Goal: Transaction & Acquisition: Purchase product/service

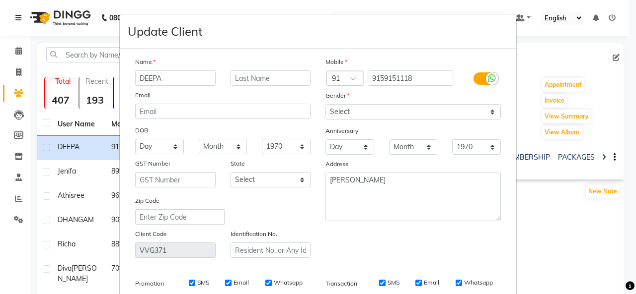
select select "[DEMOGRAPHIC_DATA]"
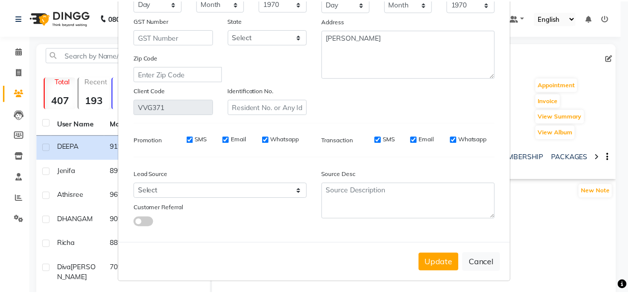
scroll to position [144, 0]
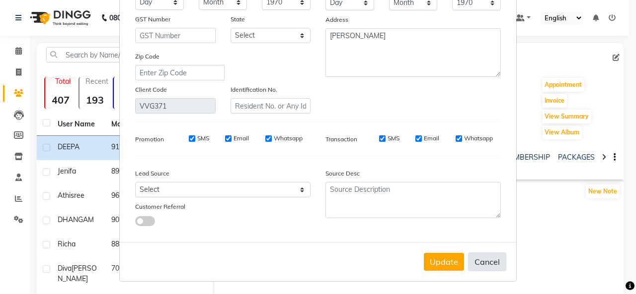
click at [490, 255] on button "Cancel" at bounding box center [487, 262] width 38 height 19
select select
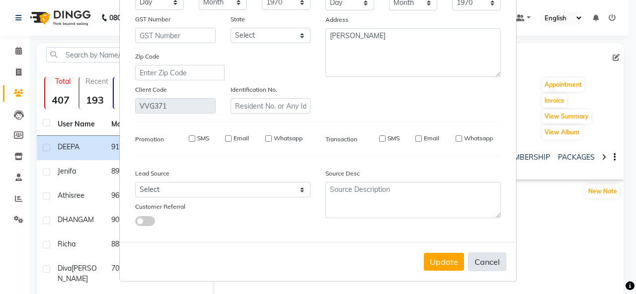
select select
checkbox input "false"
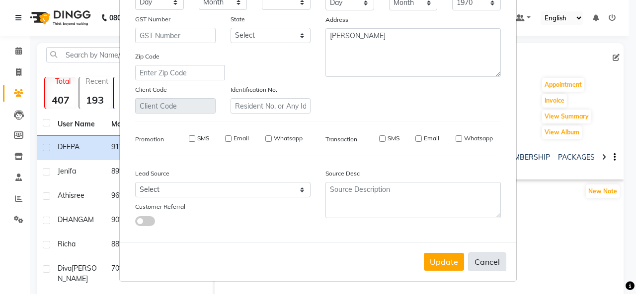
checkbox input "false"
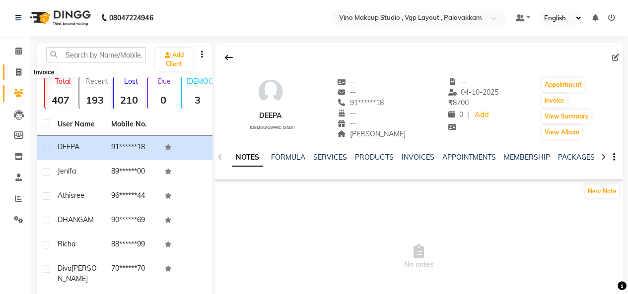
click at [20, 71] on icon at bounding box center [18, 72] width 5 height 7
select select "service"
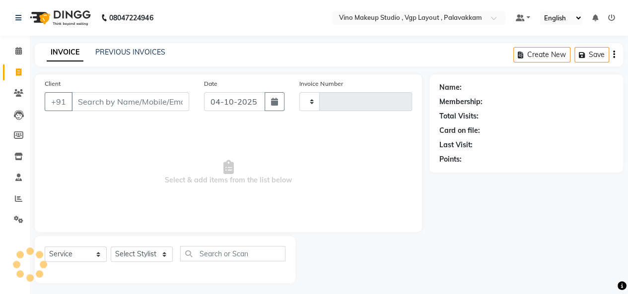
type input "0809"
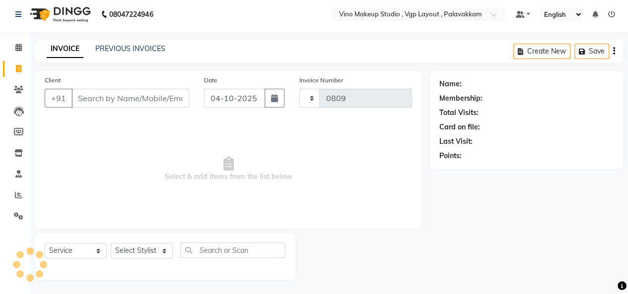
select select "7459"
select select "package"
select select "70473"
click at [83, 93] on input "Client" at bounding box center [130, 98] width 118 height 19
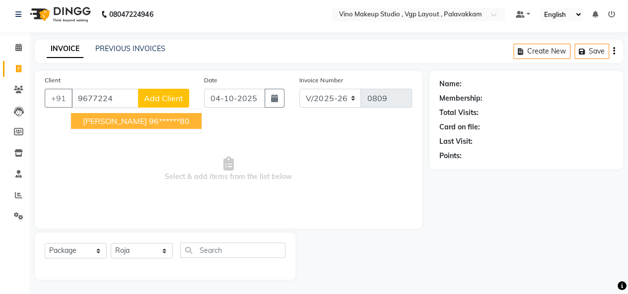
click at [142, 119] on span "[PERSON_NAME]" at bounding box center [115, 121] width 64 height 10
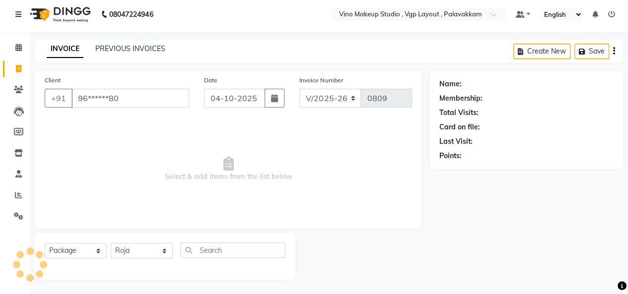
type input "96******80"
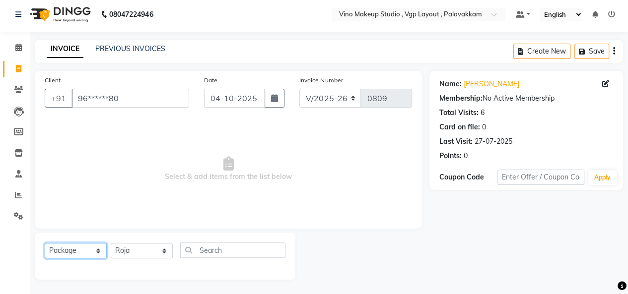
drag, startPoint x: 75, startPoint y: 255, endPoint x: 82, endPoint y: 164, distance: 91.6
click at [82, 164] on div "Client +91 96******80 Date [DATE] Invoice Number V/2025 V/[PHONE_NUMBER] Select…" at bounding box center [228, 175] width 402 height 209
select select "service"
click at [45, 243] on select "Select Service Product Membership Package Voucher Prepaid Gift Card" at bounding box center [76, 250] width 62 height 15
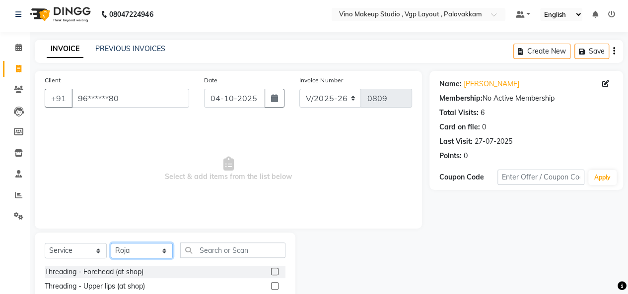
click at [136, 248] on select "Select Stylist [PERSON_NAME] SASIKALA" at bounding box center [142, 250] width 62 height 15
select select "66740"
click at [111, 243] on select "Select Stylist [PERSON_NAME] SASIKALA" at bounding box center [142, 250] width 62 height 15
click at [214, 249] on input "text" at bounding box center [232, 250] width 105 height 15
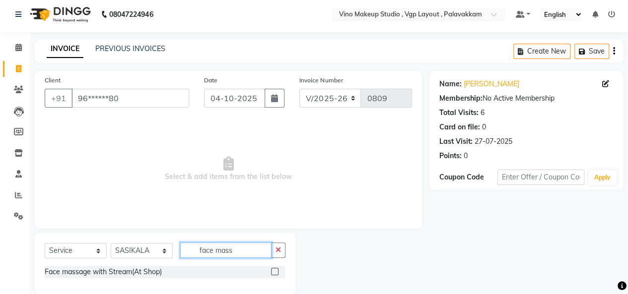
type input "face mass"
click at [273, 274] on label at bounding box center [274, 271] width 7 height 7
click at [273, 274] on input "checkbox" at bounding box center [274, 272] width 6 height 6
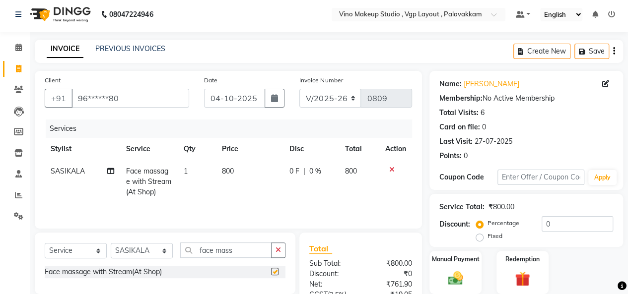
checkbox input "false"
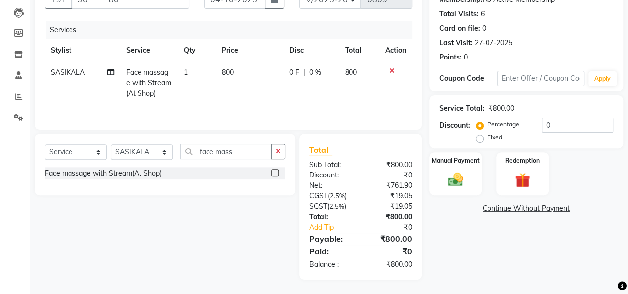
click at [236, 85] on td "800" at bounding box center [250, 83] width 68 height 43
select select "66740"
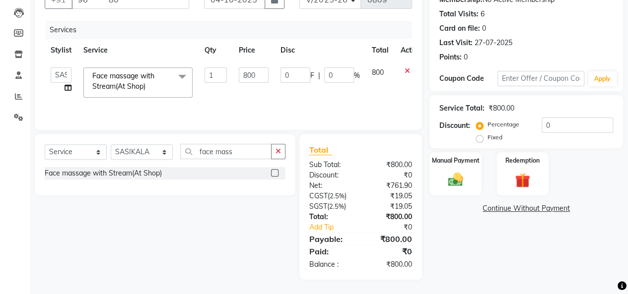
scroll to position [102, 0]
click at [251, 74] on input "800" at bounding box center [254, 75] width 30 height 15
type input "450"
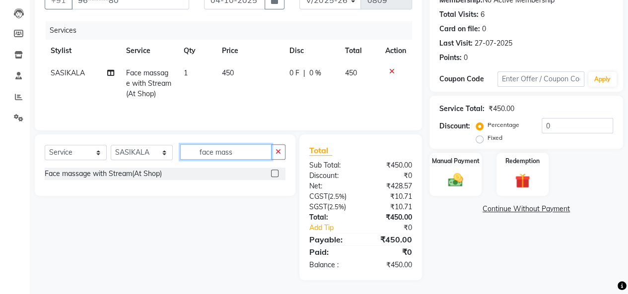
click at [240, 151] on input "face mass" at bounding box center [225, 151] width 91 height 15
type input "f"
type input "eye"
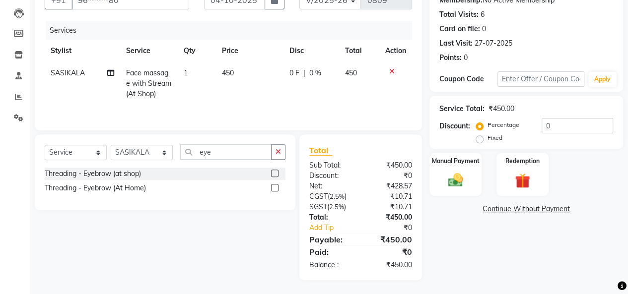
click at [272, 176] on label at bounding box center [274, 173] width 7 height 7
click at [272, 176] on input "checkbox" at bounding box center [274, 174] width 6 height 6
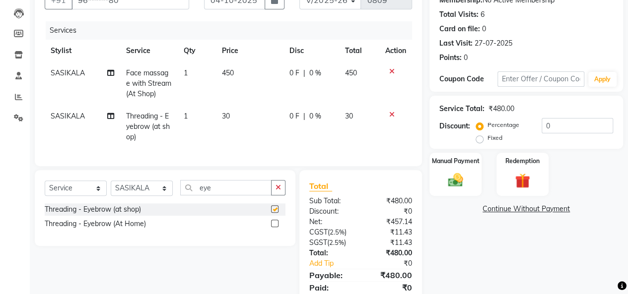
checkbox input "false"
click at [234, 196] on input "eye" at bounding box center [225, 187] width 91 height 15
type input "e"
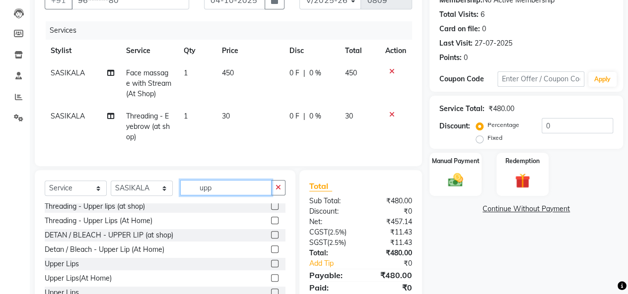
scroll to position [0, 0]
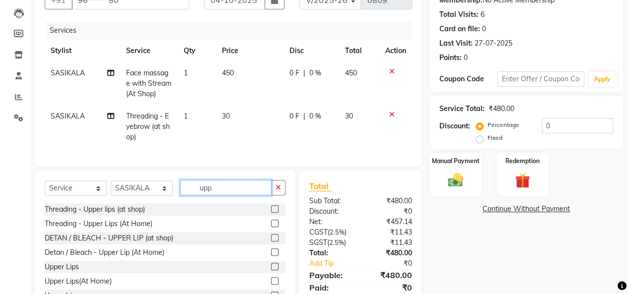
type input "upp"
click at [271, 213] on label at bounding box center [274, 209] width 7 height 7
click at [271, 213] on input "checkbox" at bounding box center [274, 210] width 6 height 6
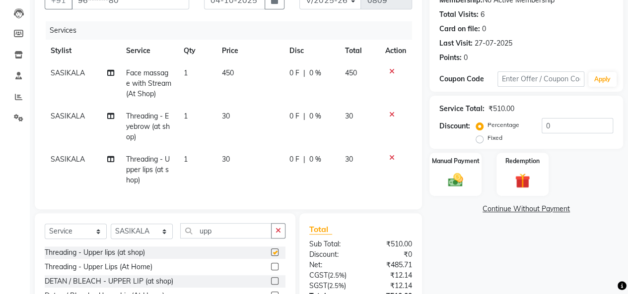
click at [246, 126] on td "30" at bounding box center [250, 126] width 68 height 43
checkbox input "false"
select select "66740"
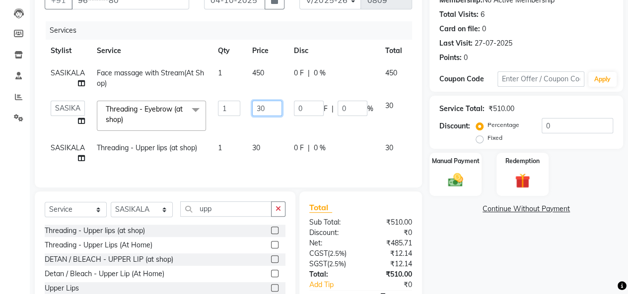
click at [258, 110] on input "30" at bounding box center [267, 108] width 30 height 15
type input "50"
click at [257, 145] on tbody "SASIKALA Face massage with Stream(At Shop) 1 450 0 F | 0 % 450 [PERSON_NAME] SA…" at bounding box center [243, 116] width 396 height 108
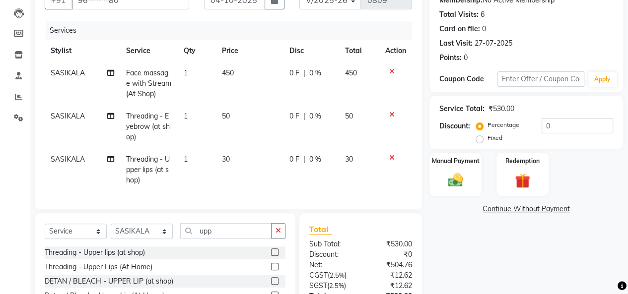
click at [222, 163] on td "30" at bounding box center [250, 169] width 68 height 43
select select "66740"
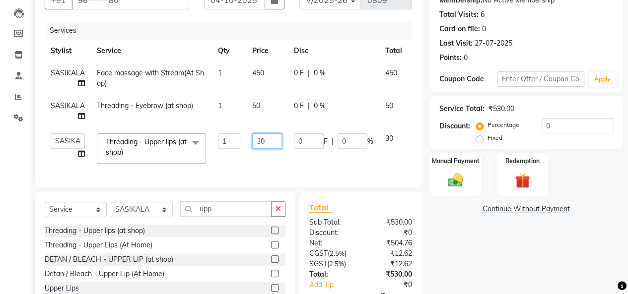
click at [268, 144] on input "30" at bounding box center [267, 141] width 30 height 15
type input "3"
type input "50"
click at [374, 164] on tr "[PERSON_NAME] SASIKALA Threading - Upper lips (at shop) x Threading - Forehead …" at bounding box center [243, 149] width 396 height 42
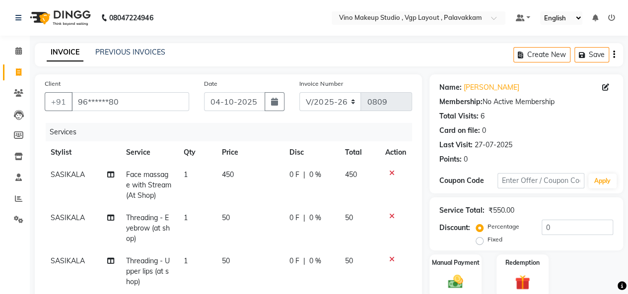
click at [614, 55] on icon "button" at bounding box center [614, 55] width 2 height 0
select select "package"
select select "70473"
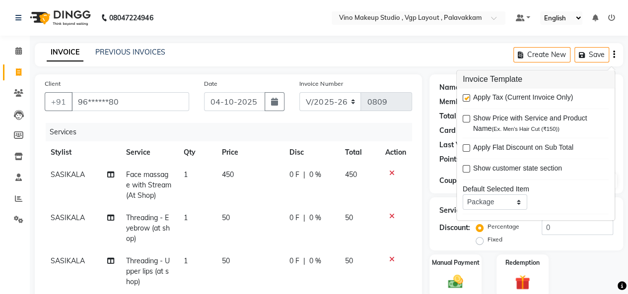
click at [466, 98] on label at bounding box center [466, 98] width 7 height 7
click at [466, 98] on input "checkbox" at bounding box center [466, 99] width 6 height 6
checkbox input "false"
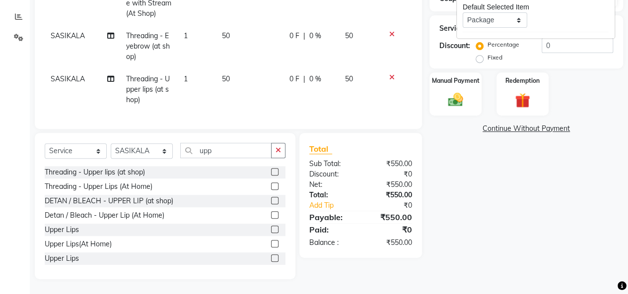
click at [457, 92] on img at bounding box center [455, 99] width 24 height 17
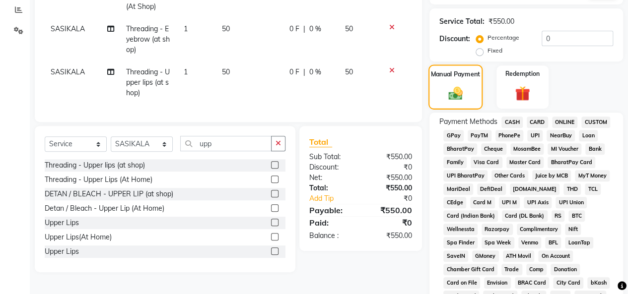
scroll to position [440, 0]
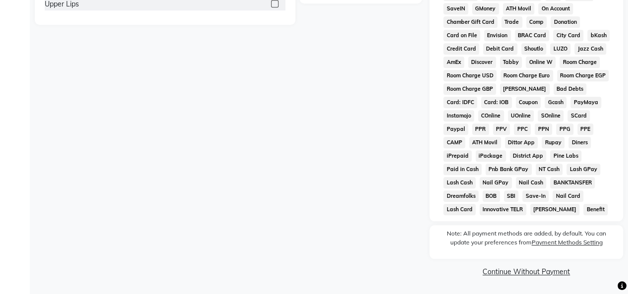
click at [534, 275] on link "Continue Without Payment" at bounding box center [526, 272] width 190 height 10
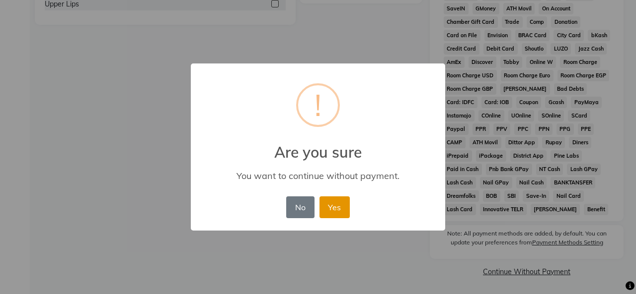
click at [334, 207] on button "Yes" at bounding box center [334, 208] width 30 height 22
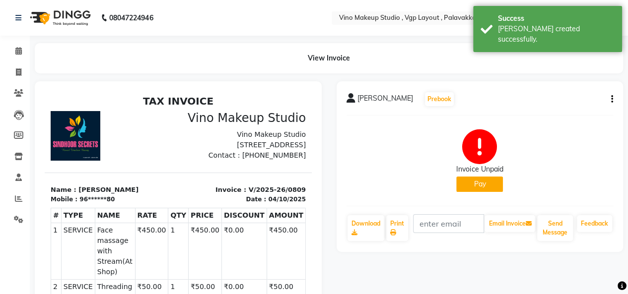
click at [485, 188] on button "Pay" at bounding box center [479, 184] width 47 height 15
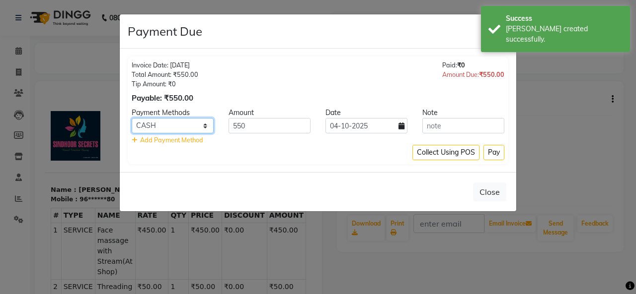
click at [184, 127] on select "CASH CARD ONLINE CUSTOM GPay PayTM PhonePe UPI NearBuy Loan BharatPay Cheque Mo…" at bounding box center [173, 125] width 82 height 15
select select "8"
click at [132, 118] on select "CASH CARD ONLINE CUSTOM GPay PayTM PhonePe UPI NearBuy Loan BharatPay Cheque Mo…" at bounding box center [173, 125] width 82 height 15
click at [496, 155] on button "Pay" at bounding box center [493, 152] width 21 height 15
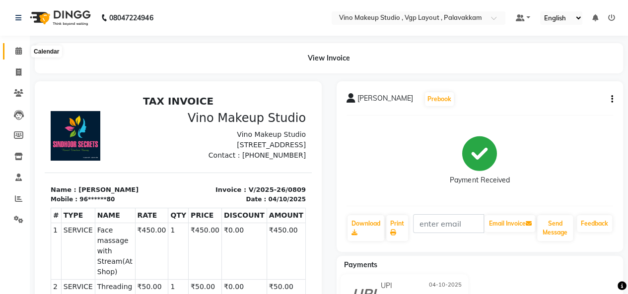
click at [19, 53] on icon at bounding box center [18, 50] width 6 height 7
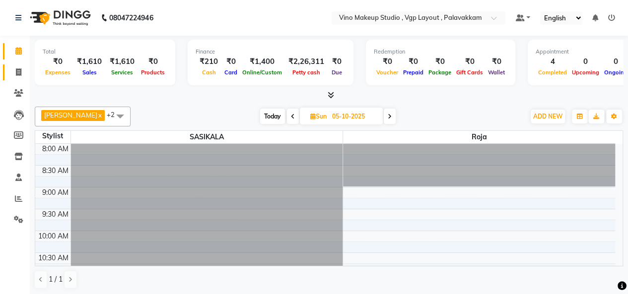
click at [15, 65] on link "Invoice" at bounding box center [15, 73] width 24 height 16
select select "service"
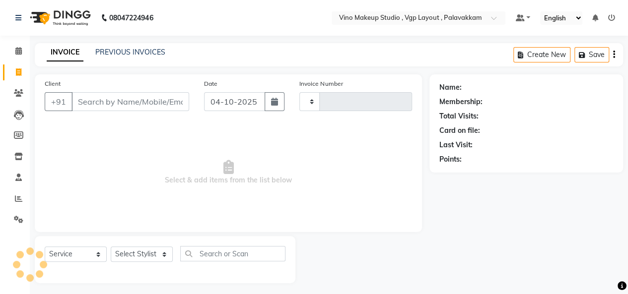
type input "0810"
select select "7459"
select select "package"
select select "70473"
click at [100, 109] on input "Client" at bounding box center [130, 101] width 118 height 19
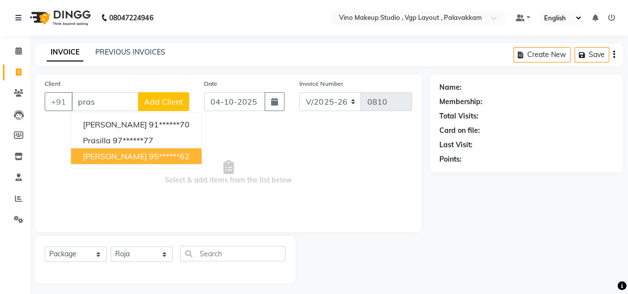
click at [127, 157] on span "[PERSON_NAME]" at bounding box center [115, 156] width 64 height 10
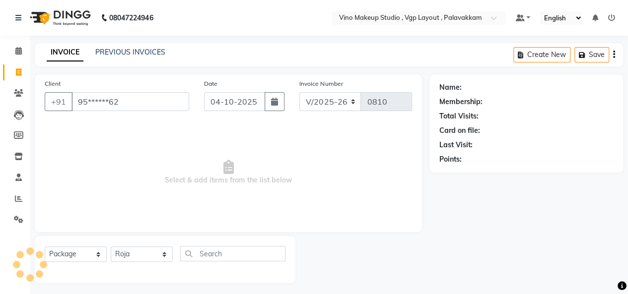
type input "95******62"
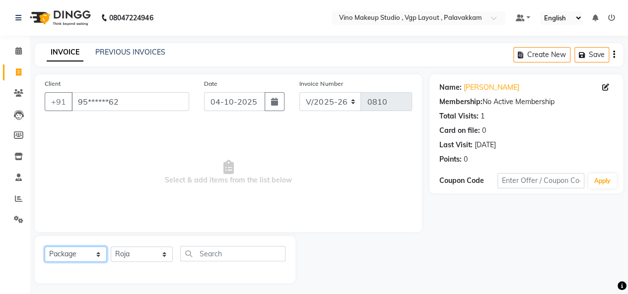
click at [71, 254] on select "Select Service Product Membership Package Voucher Prepaid Gift Card" at bounding box center [76, 254] width 62 height 15
select select "service"
click at [45, 247] on select "Select Service Product Membership Package Voucher Prepaid Gift Card" at bounding box center [76, 254] width 62 height 15
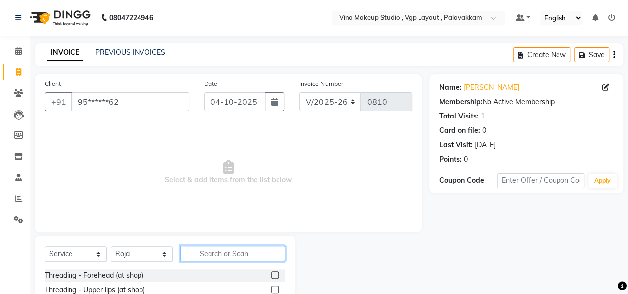
click at [216, 253] on input "text" at bounding box center [232, 253] width 105 height 15
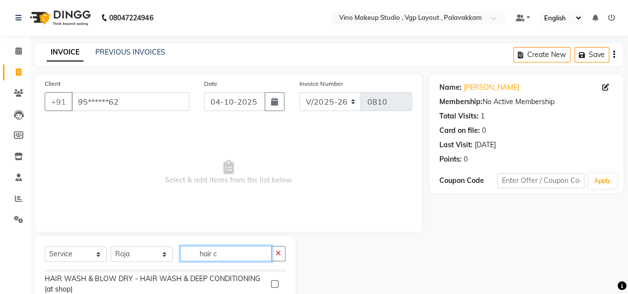
scroll to position [103, 0]
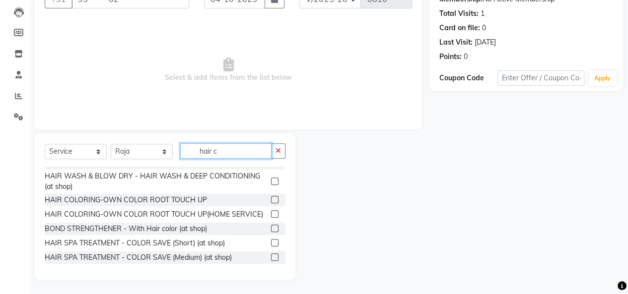
click at [200, 150] on input "hair c" at bounding box center [225, 150] width 91 height 15
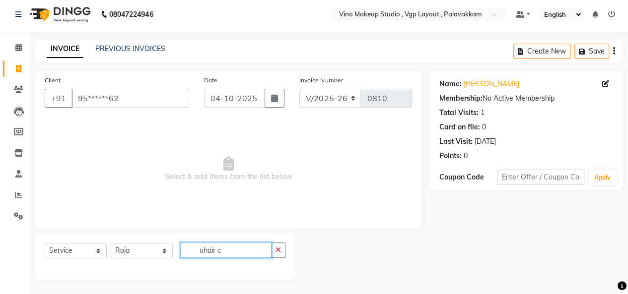
scroll to position [0, 0]
click at [251, 251] on input "u hair c" at bounding box center [225, 250] width 91 height 15
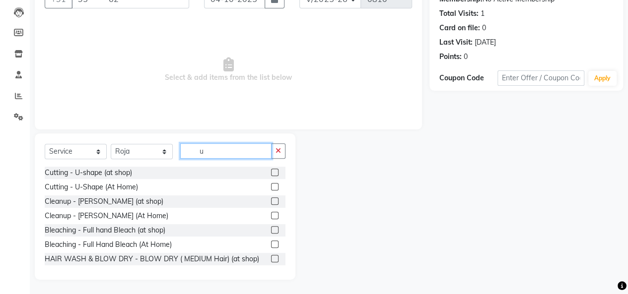
type input "u"
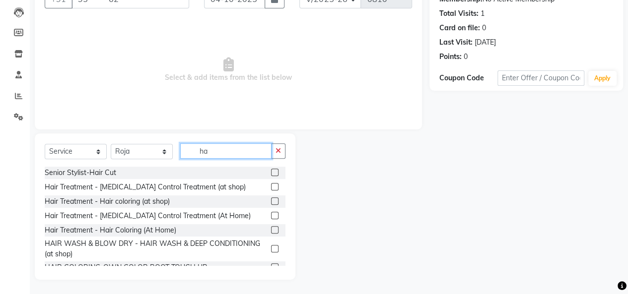
type input "h"
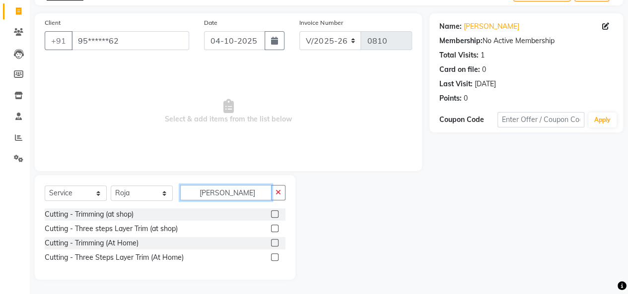
scroll to position [32, 0]
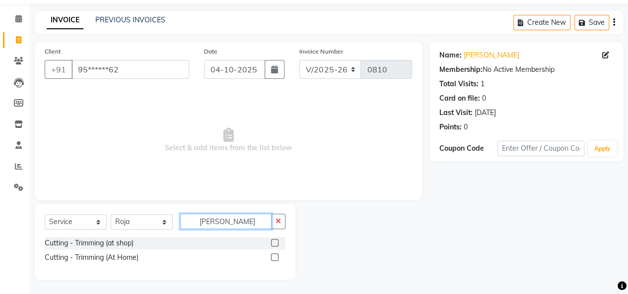
click at [224, 225] on input "[PERSON_NAME]" at bounding box center [225, 221] width 91 height 15
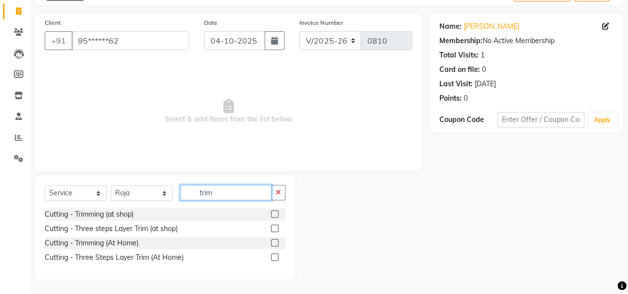
type input "trim"
click at [274, 214] on label at bounding box center [274, 214] width 7 height 7
click at [274, 214] on input "checkbox" at bounding box center [274, 215] width 6 height 6
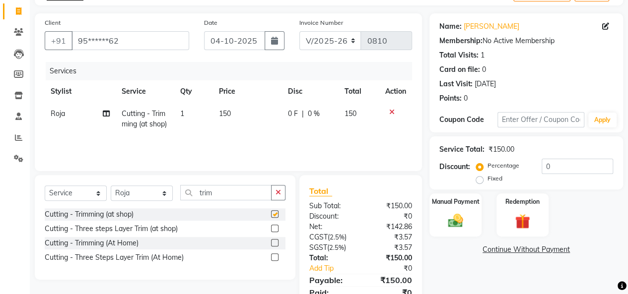
checkbox input "false"
click at [235, 107] on td "150" at bounding box center [247, 119] width 69 height 33
select select "70473"
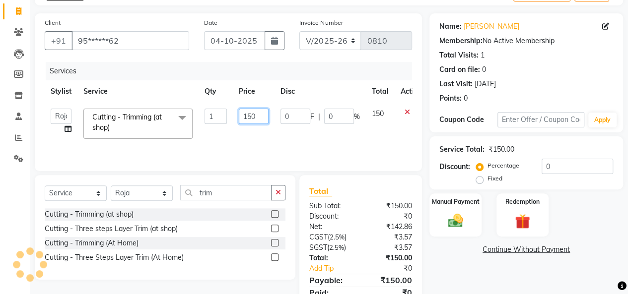
click at [256, 114] on input "150" at bounding box center [254, 116] width 30 height 15
type input "1"
type input "700"
click at [307, 140] on div "Services Stylist Service Qty Price Disc Total Action [PERSON_NAME] SASIKALA Cut…" at bounding box center [228, 111] width 367 height 99
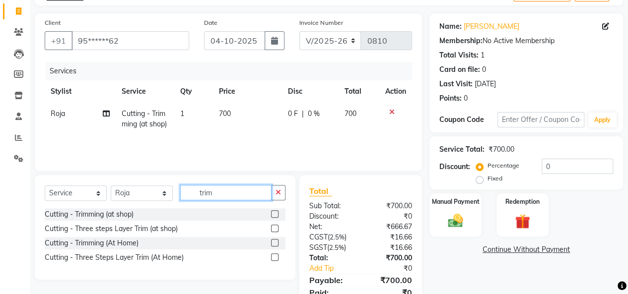
click at [247, 193] on input "trim" at bounding box center [225, 192] width 91 height 15
type input "t"
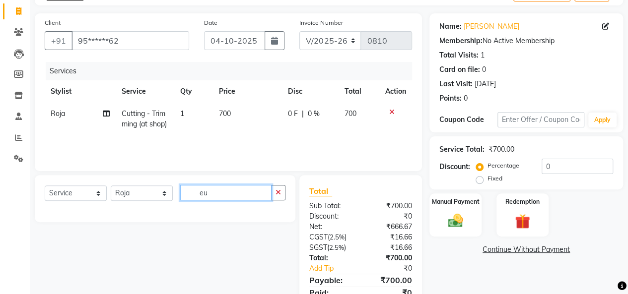
type input "e"
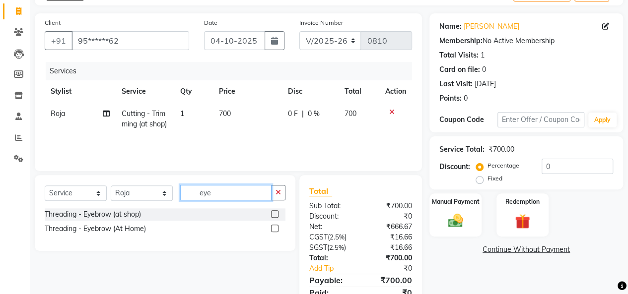
type input "eye"
click at [271, 213] on label at bounding box center [274, 214] width 7 height 7
click at [271, 213] on input "checkbox" at bounding box center [274, 215] width 6 height 6
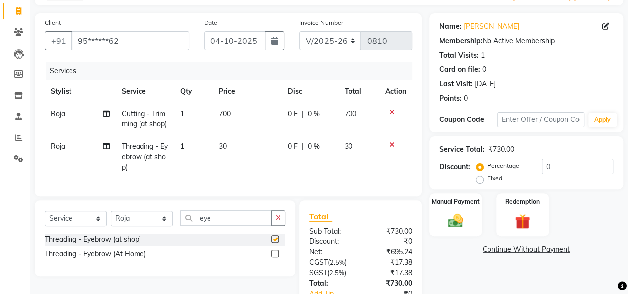
checkbox input "false"
click at [246, 157] on td "30" at bounding box center [247, 157] width 69 height 43
select select "70473"
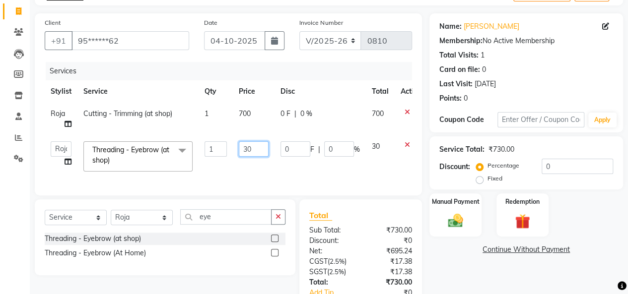
click at [263, 153] on input "30" at bounding box center [254, 149] width 30 height 15
type input "3"
type input "50"
click at [301, 173] on td "0 F | 0 %" at bounding box center [320, 157] width 91 height 42
select select "70473"
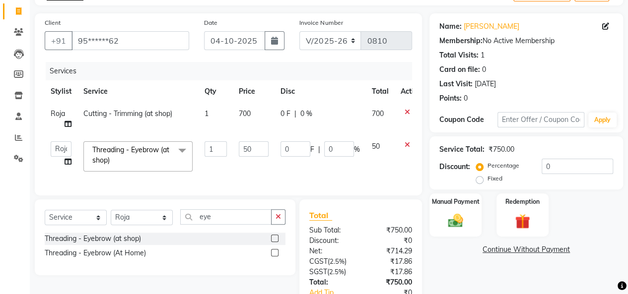
click at [361, 172] on td "0 F | 0 %" at bounding box center [320, 157] width 91 height 42
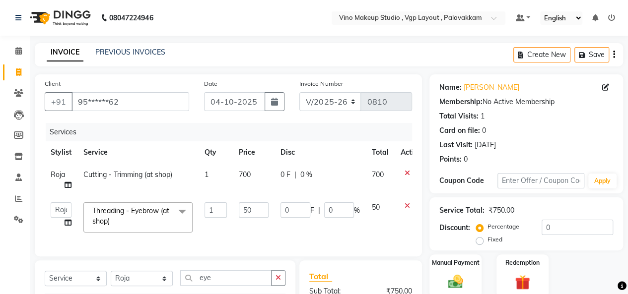
click at [614, 55] on icon "button" at bounding box center [614, 55] width 2 height 0
select select "package"
select select "70473"
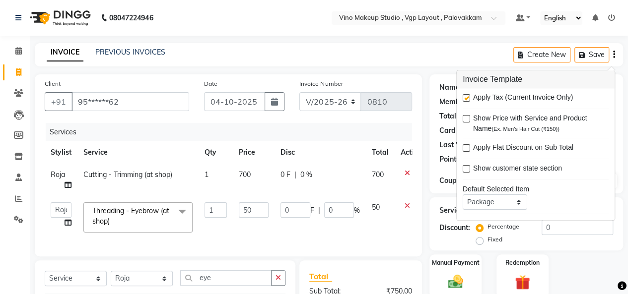
click at [465, 98] on label at bounding box center [466, 98] width 7 height 7
click at [465, 98] on input "checkbox" at bounding box center [466, 99] width 6 height 6
checkbox input "false"
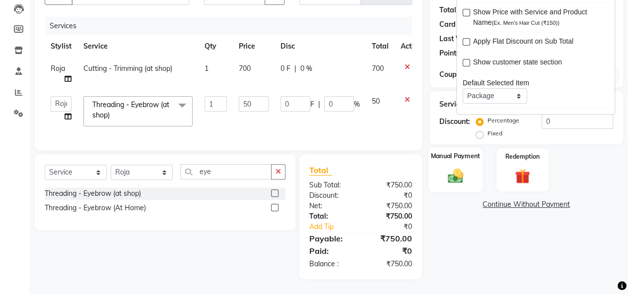
click at [467, 173] on img at bounding box center [455, 176] width 25 height 18
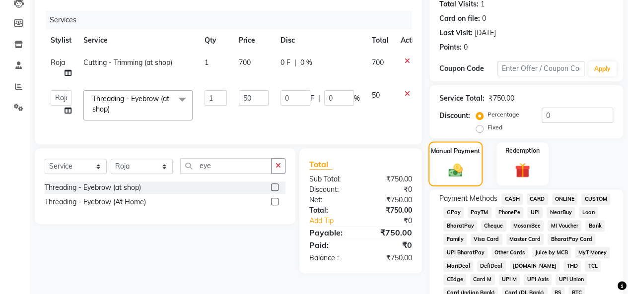
scroll to position [440, 0]
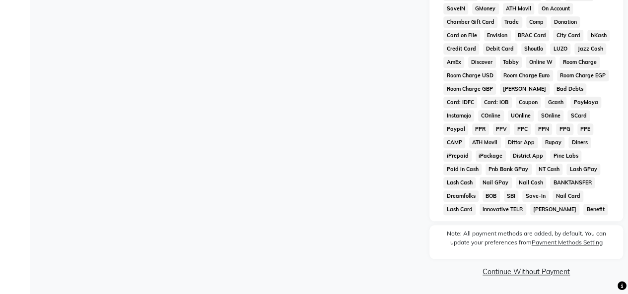
click at [530, 268] on link "Continue Without Payment" at bounding box center [526, 272] width 190 height 10
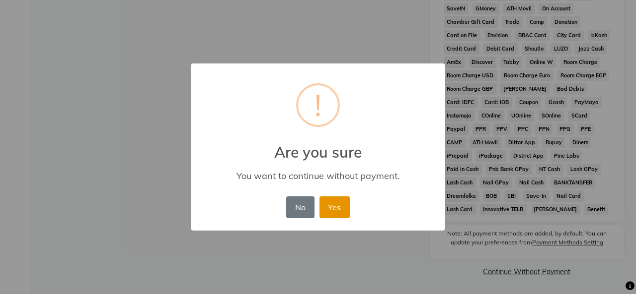
click at [334, 213] on button "Yes" at bounding box center [334, 208] width 30 height 22
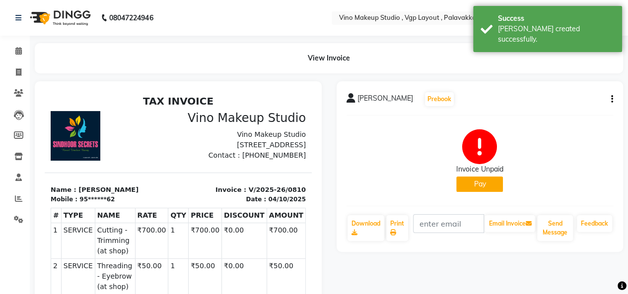
click at [475, 191] on button "Pay" at bounding box center [479, 184] width 47 height 15
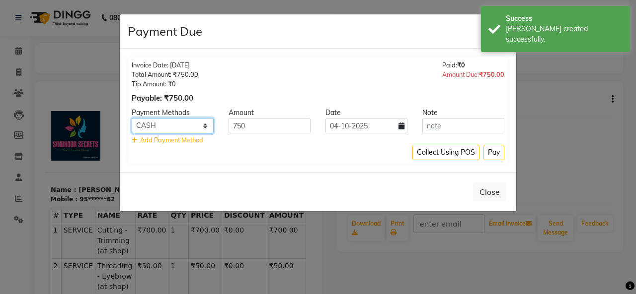
click at [185, 126] on select "CASH CARD ONLINE CUSTOM GPay PayTM PhonePe UPI NearBuy Loan BharatPay Cheque Mo…" at bounding box center [173, 125] width 82 height 15
select select "8"
click at [132, 118] on select "CASH CARD ONLINE CUSTOM GPay PayTM PhonePe UPI NearBuy Loan BharatPay Cheque Mo…" at bounding box center [173, 125] width 82 height 15
click at [496, 155] on button "Pay" at bounding box center [493, 152] width 21 height 15
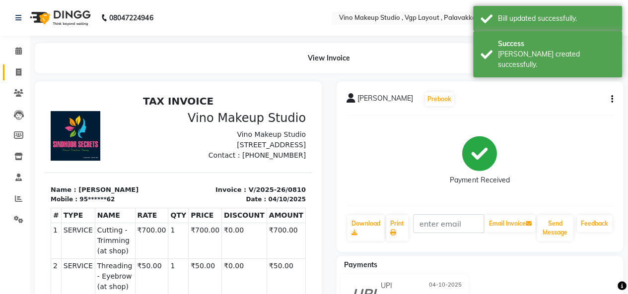
click at [20, 72] on icon at bounding box center [18, 72] width 5 height 7
select select "7459"
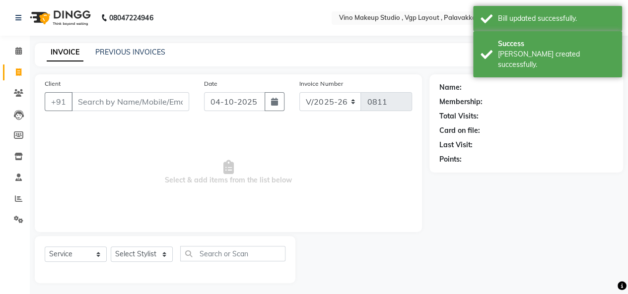
scroll to position [3, 0]
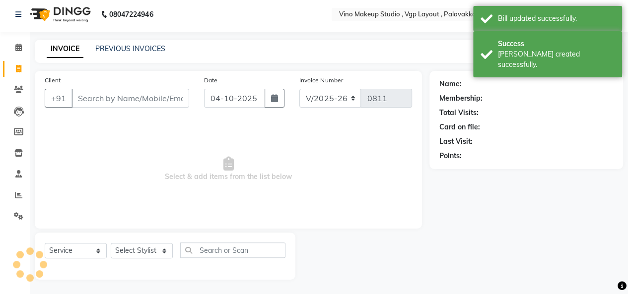
click at [155, 102] on input "Client" at bounding box center [130, 98] width 118 height 19
select select "package"
select select "70473"
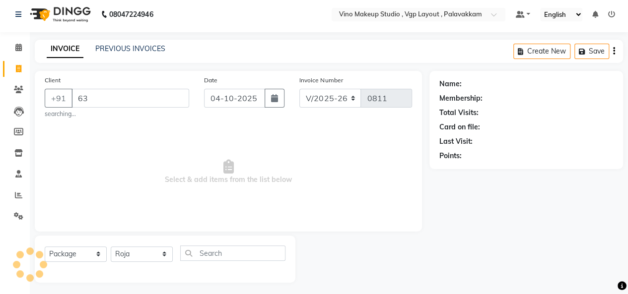
type input "6"
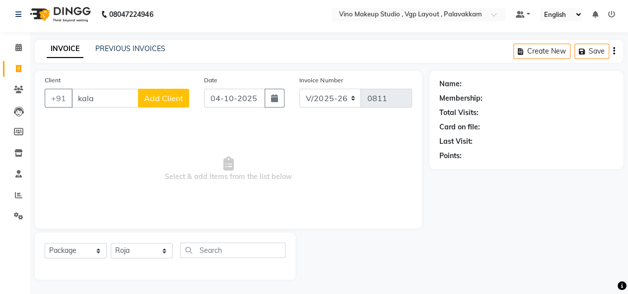
click at [111, 98] on input "kala" at bounding box center [104, 98] width 67 height 19
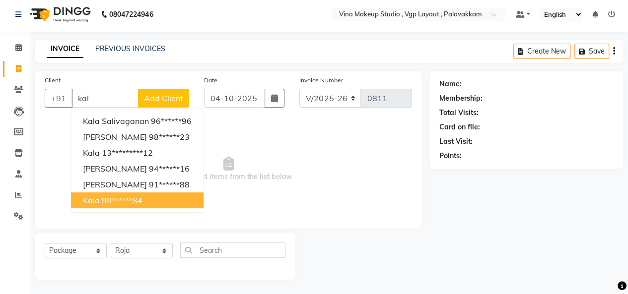
click at [140, 202] on ngb-highlight "99******84" at bounding box center [122, 201] width 41 height 10
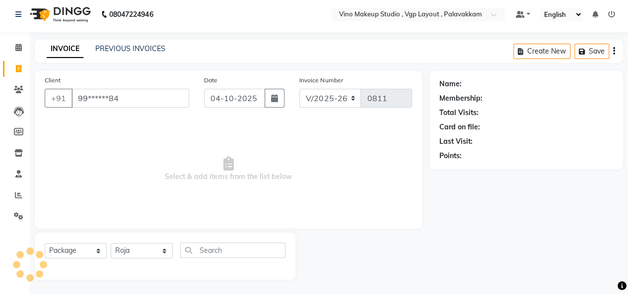
type input "99******84"
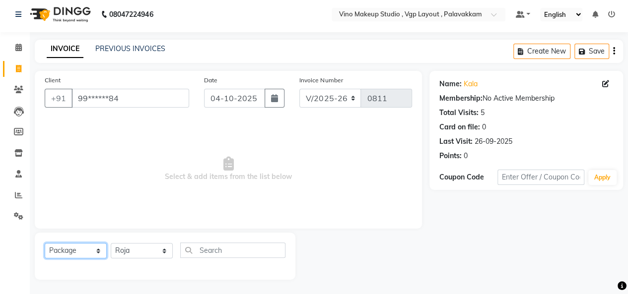
drag, startPoint x: 76, startPoint y: 253, endPoint x: 85, endPoint y: 164, distance: 89.3
click at [85, 164] on div "Client +91 99******84 Date [DATE] Invoice Number V/2025 V/[PHONE_NUMBER] Select…" at bounding box center [228, 175] width 402 height 209
select select "service"
click at [45, 243] on select "Select Service Product Membership Package Voucher Prepaid Gift Card" at bounding box center [76, 250] width 62 height 15
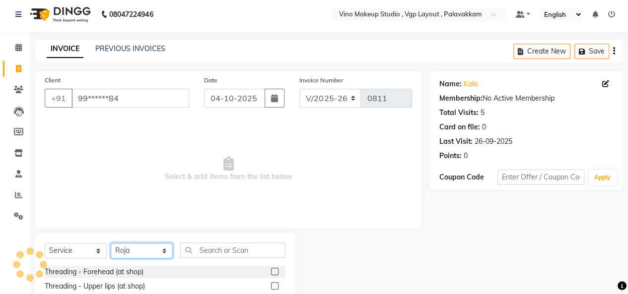
drag, startPoint x: 141, startPoint y: 254, endPoint x: 143, endPoint y: 235, distance: 19.5
select select "66740"
click at [111, 243] on select "Select Stylist [PERSON_NAME] SASIKALA" at bounding box center [142, 250] width 62 height 15
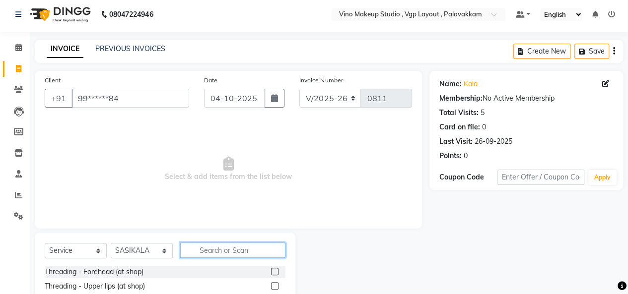
click at [213, 255] on input "text" at bounding box center [232, 250] width 105 height 15
type input "eye"
click at [272, 272] on label at bounding box center [274, 271] width 7 height 7
click at [272, 272] on input "checkbox" at bounding box center [274, 272] width 6 height 6
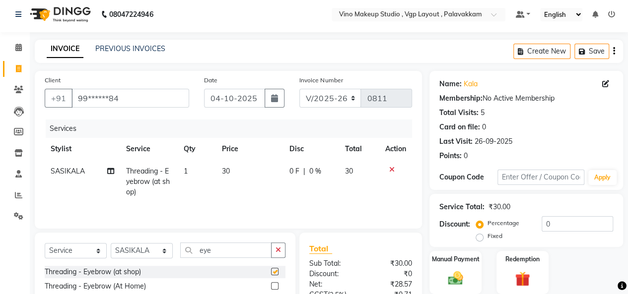
click at [251, 178] on td "30" at bounding box center [250, 181] width 68 height 43
checkbox input "false"
select select "66740"
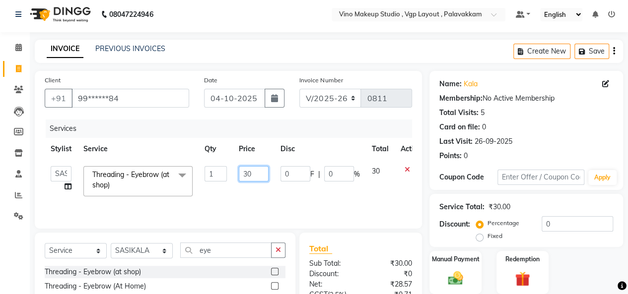
click at [261, 173] on input "30" at bounding box center [254, 173] width 30 height 15
type input "3"
type input "50"
click at [354, 195] on tr "[PERSON_NAME] SASIKALA Threading - Eyebrow (at shop) x Threading - Forehead (at…" at bounding box center [236, 181] width 383 height 42
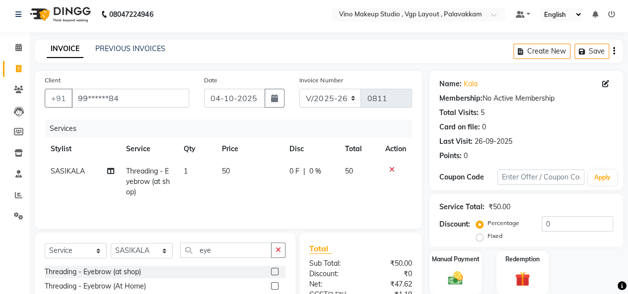
scroll to position [0, 0]
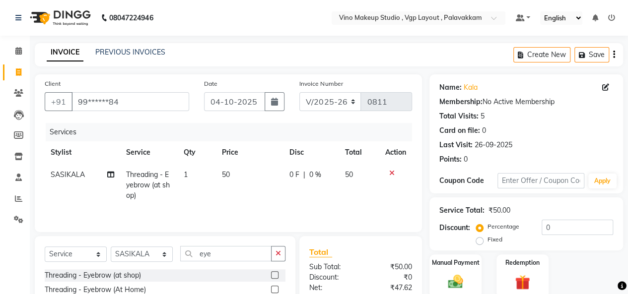
click at [614, 55] on icon "button" at bounding box center [614, 55] width 2 height 0
select select "package"
select select "70473"
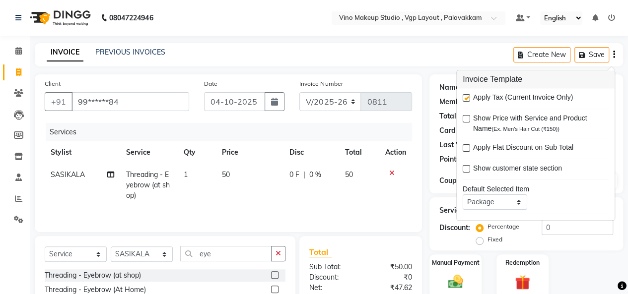
click at [466, 98] on label at bounding box center [466, 98] width 7 height 7
click at [466, 98] on input "checkbox" at bounding box center [466, 99] width 6 height 6
checkbox input "false"
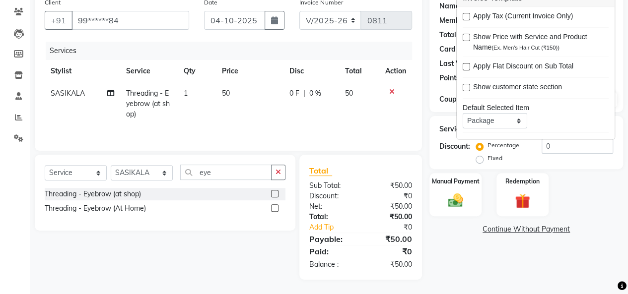
click at [467, 205] on img at bounding box center [455, 200] width 24 height 17
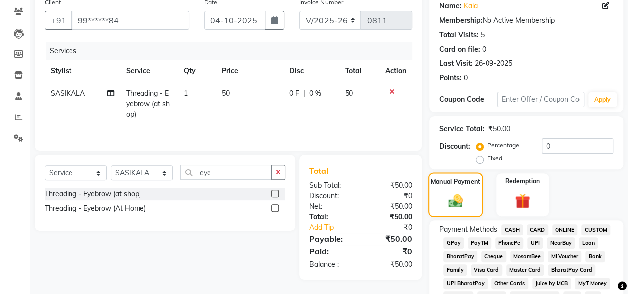
scroll to position [440, 0]
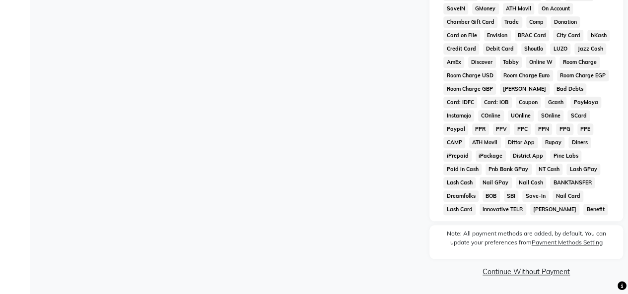
click at [534, 271] on link "Continue Without Payment" at bounding box center [526, 272] width 190 height 10
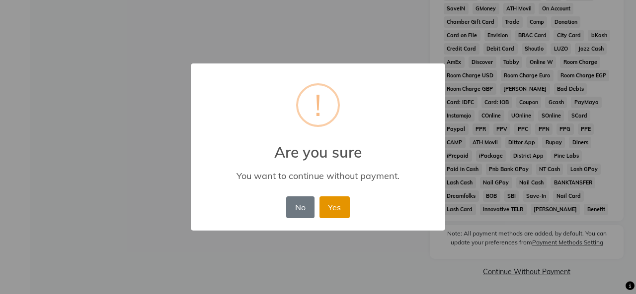
click at [335, 207] on button "Yes" at bounding box center [334, 208] width 30 height 22
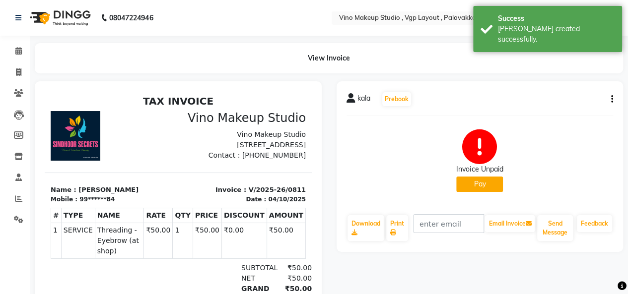
click at [481, 183] on button "Pay" at bounding box center [479, 184] width 47 height 15
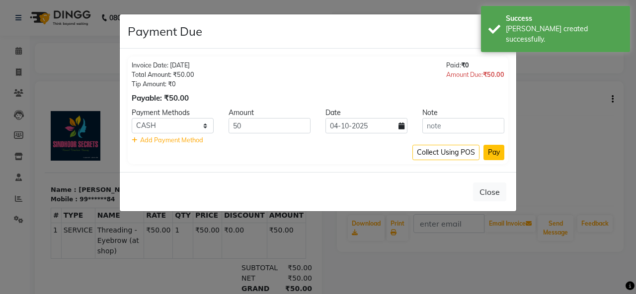
click at [493, 152] on button "Pay" at bounding box center [493, 152] width 21 height 15
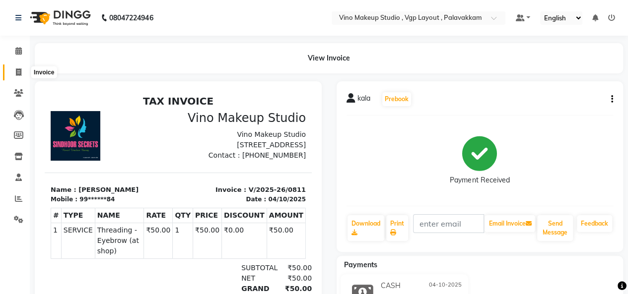
click at [20, 75] on icon at bounding box center [18, 72] width 5 height 7
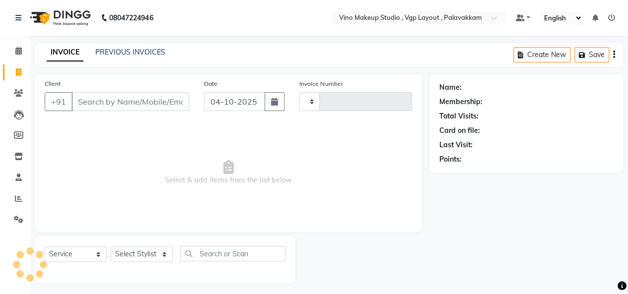
scroll to position [3, 0]
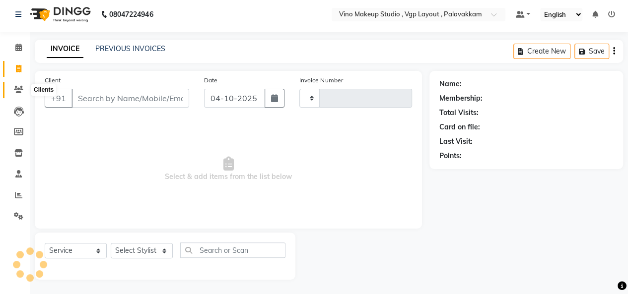
select select "package"
select select "70473"
click at [21, 89] on icon at bounding box center [18, 89] width 9 height 7
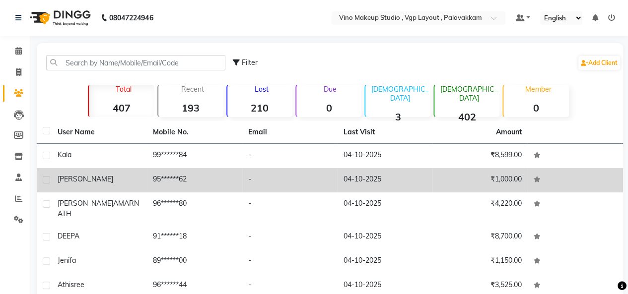
click at [355, 174] on td "04-10-2025" at bounding box center [384, 180] width 95 height 24
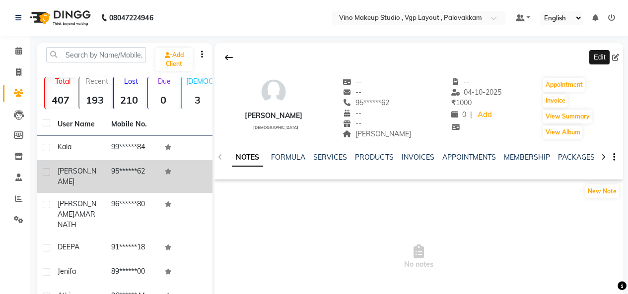
click at [617, 55] on icon at bounding box center [615, 57] width 7 height 7
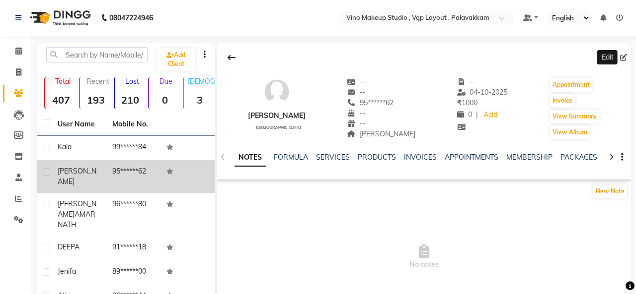
select select "[DEMOGRAPHIC_DATA]"
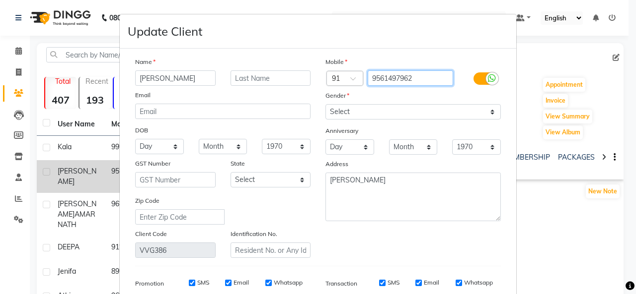
drag, startPoint x: 422, startPoint y: 80, endPoint x: 328, endPoint y: 69, distance: 95.0
click at [328, 69] on div "Mobile Country Code × 91 9561497962 Gender Select [DEMOGRAPHIC_DATA] [DEMOGRAPH…" at bounding box center [413, 158] width 190 height 202
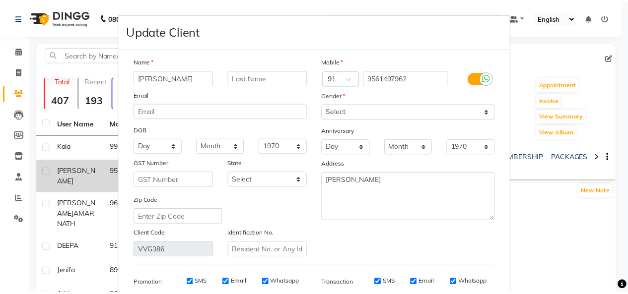
scroll to position [144, 0]
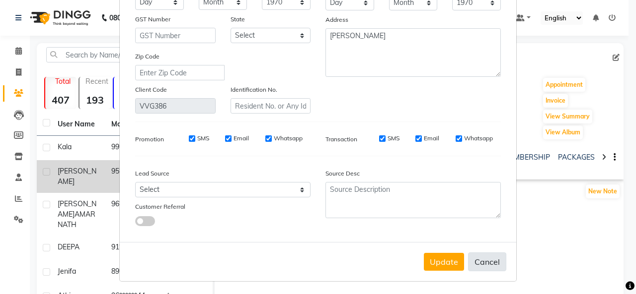
click at [498, 266] on button "Cancel" at bounding box center [487, 262] width 38 height 19
select select
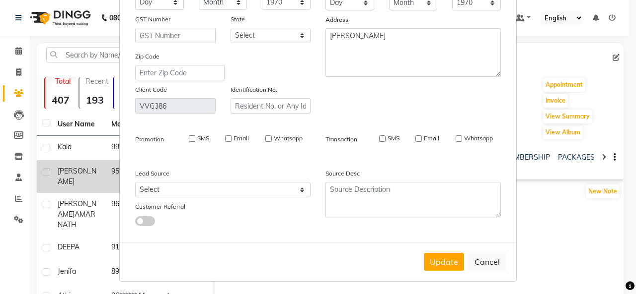
select select
checkbox input "false"
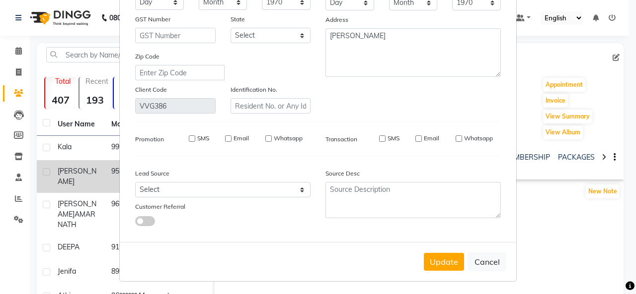
checkbox input "false"
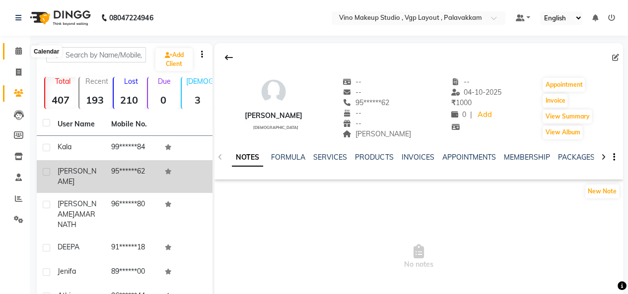
click at [19, 50] on icon at bounding box center [18, 50] width 6 height 7
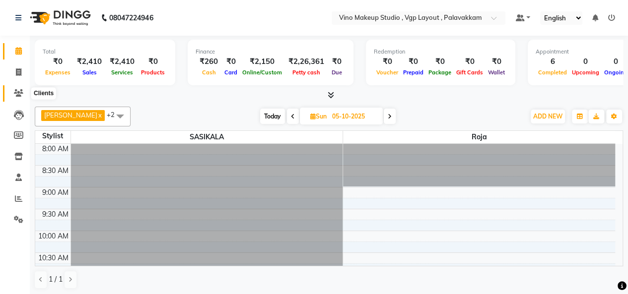
click at [18, 94] on icon at bounding box center [18, 92] width 9 height 7
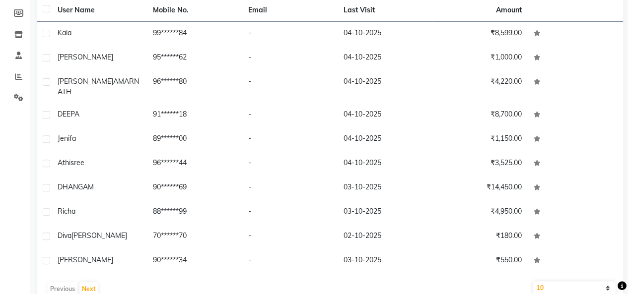
scroll to position [122, 0]
